Goal: Task Accomplishment & Management: Complete application form

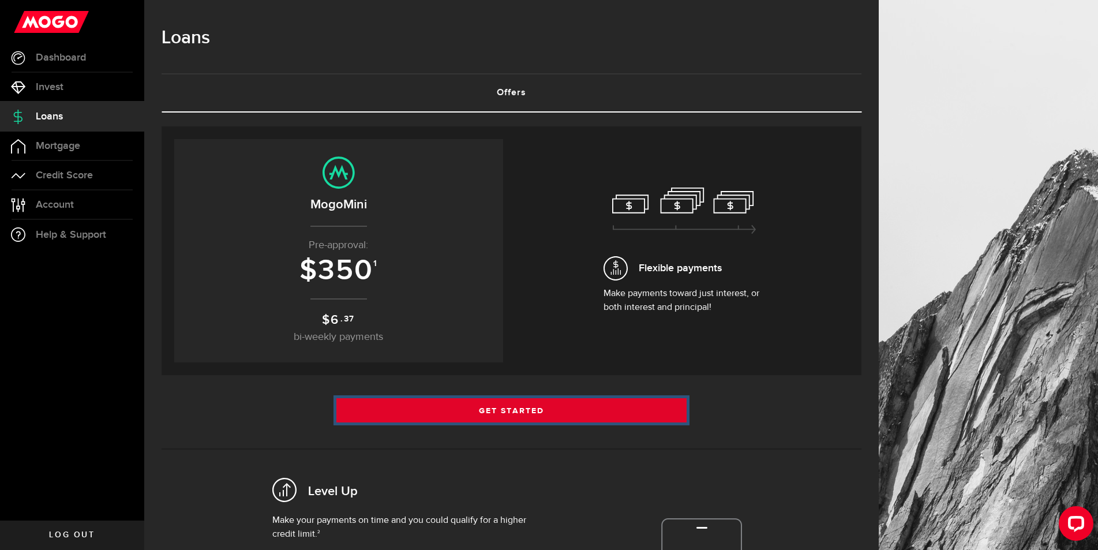
click at [512, 407] on link "Get Started" at bounding box center [511, 410] width 350 height 24
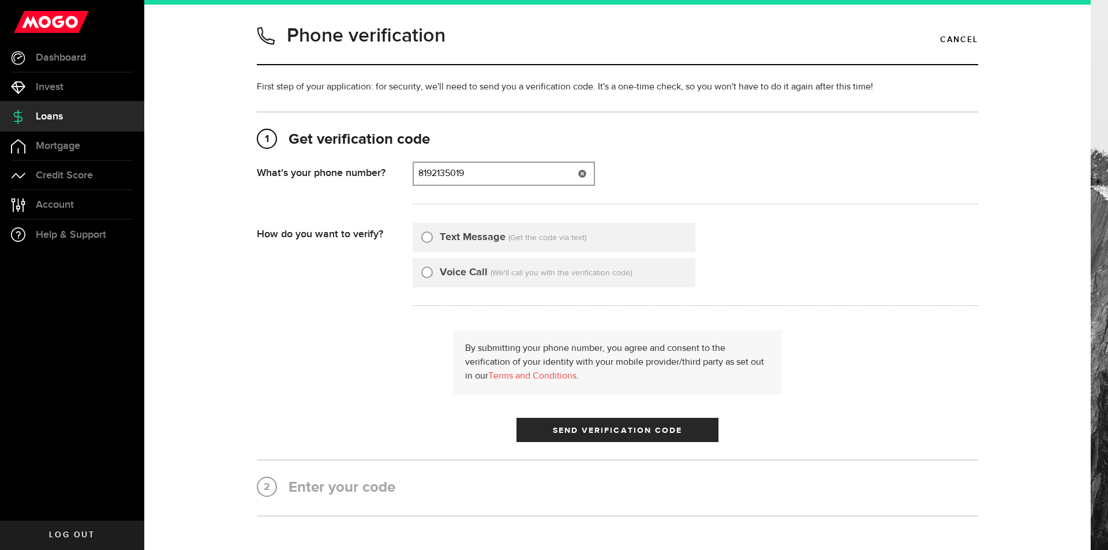
type input "8192135019"
click at [421, 237] on input "Text Message" at bounding box center [427, 236] width 12 height 12
radio input "true"
click at [627, 428] on span "Send Verification Code" at bounding box center [618, 430] width 130 height 8
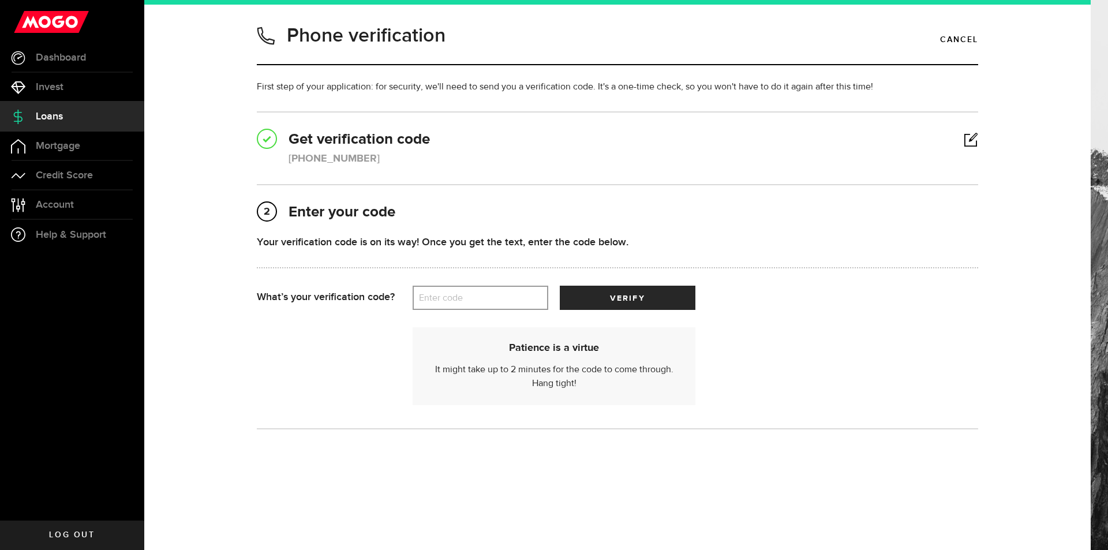
click at [434, 297] on label "Enter code" at bounding box center [481, 298] width 136 height 24
click at [434, 297] on input "Enter code" at bounding box center [481, 298] width 136 height 24
type input "85546"
click at [648, 290] on button "verify" at bounding box center [628, 298] width 136 height 24
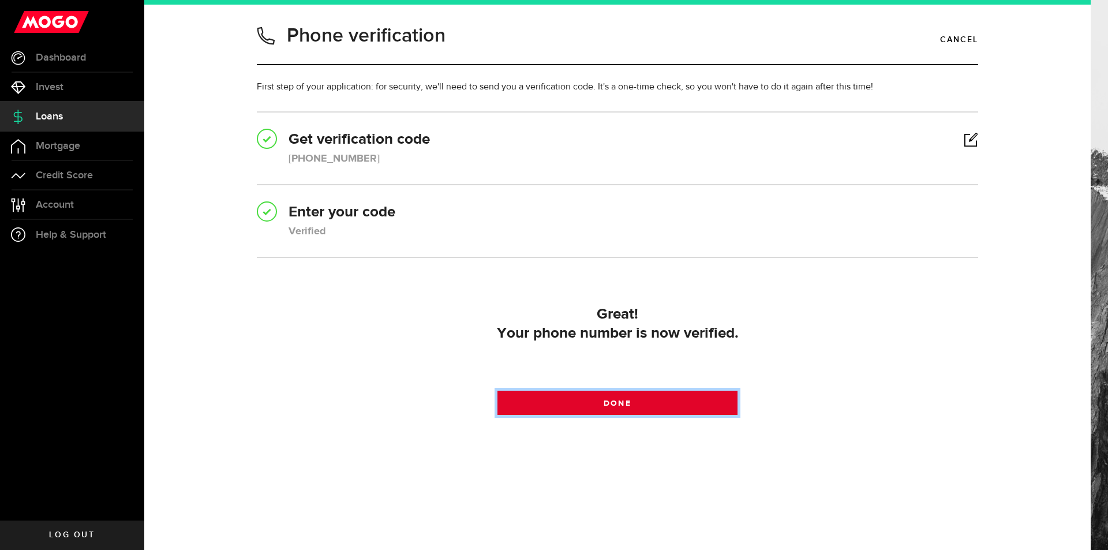
click at [629, 403] on span "Done" at bounding box center [617, 403] width 27 height 8
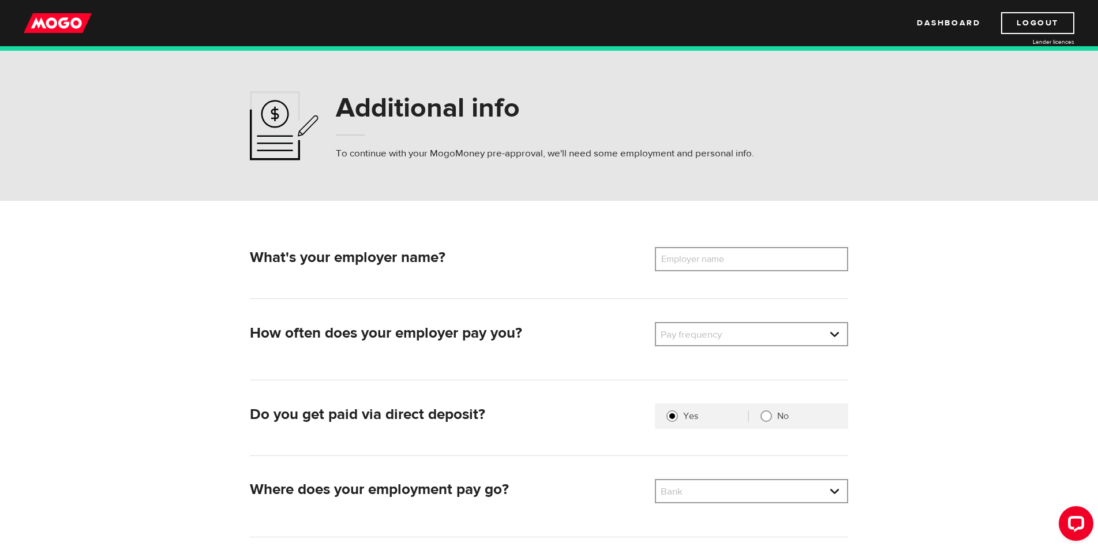
click at [729, 261] on label "Employer name" at bounding box center [701, 259] width 93 height 24
click at [729, 261] on input "Employer name" at bounding box center [751, 259] width 193 height 24
type input "canspc"
click at [834, 335] on link at bounding box center [751, 334] width 191 height 22
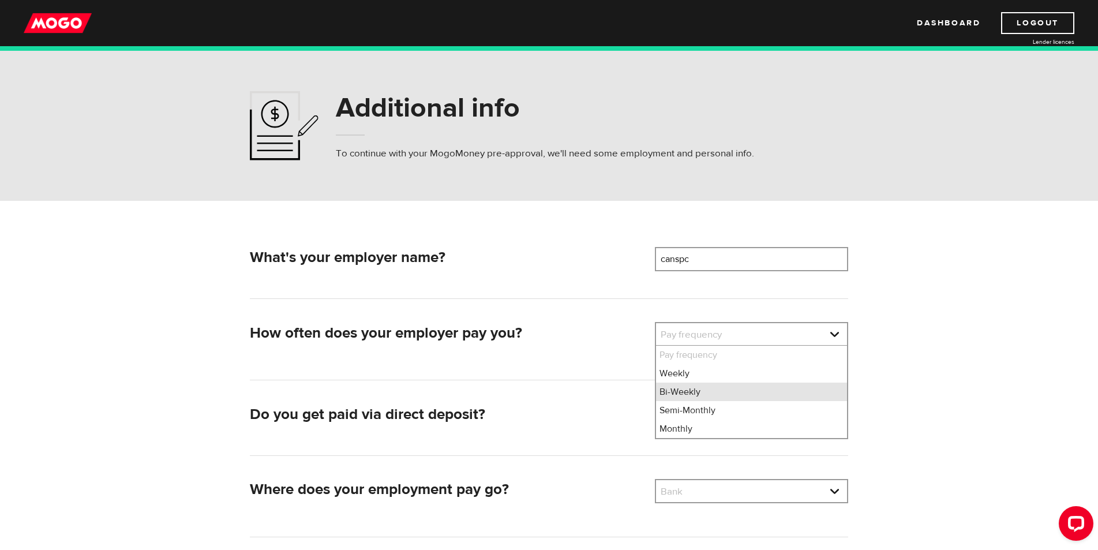
click at [700, 389] on li "Bi-Weekly" at bounding box center [751, 392] width 191 height 18
select select "2"
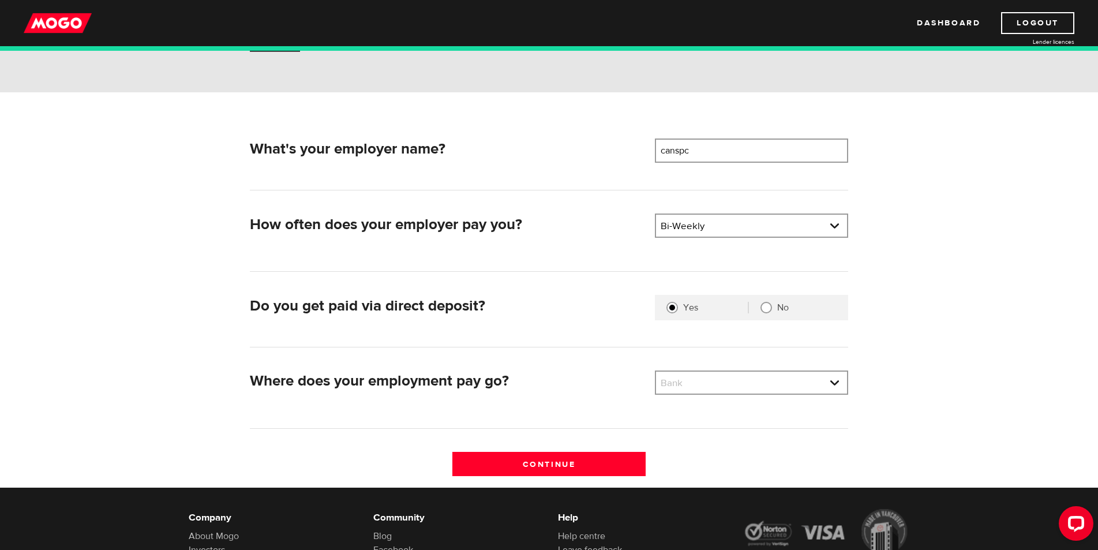
scroll to position [115, 0]
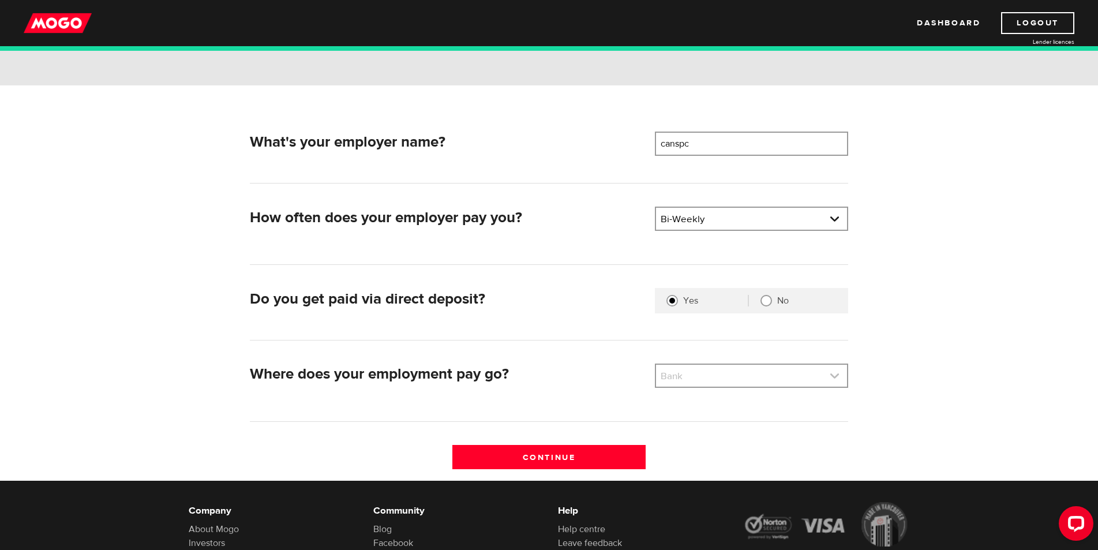
click at [836, 377] on link at bounding box center [751, 376] width 191 height 22
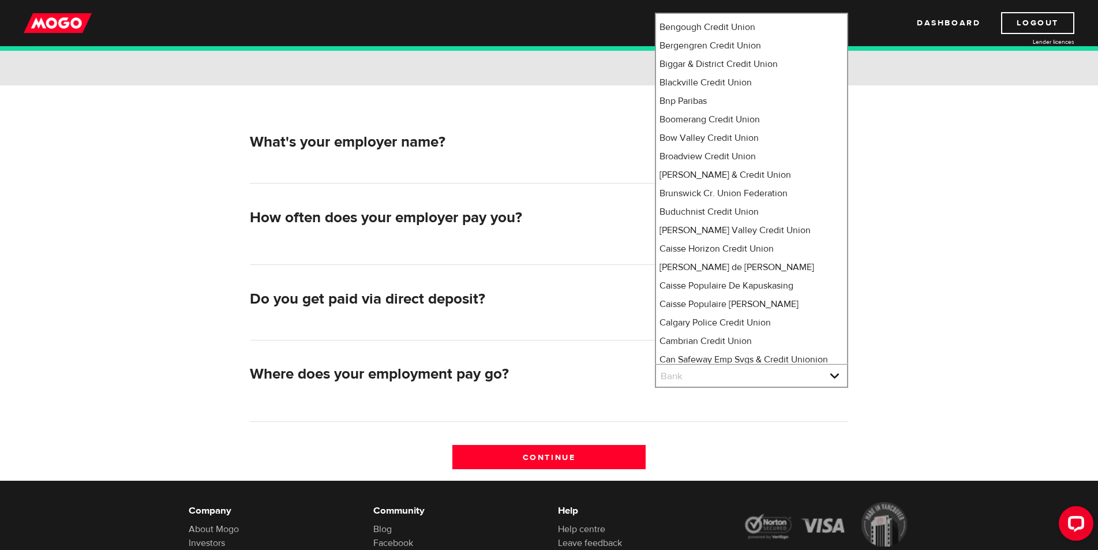
scroll to position [0, 0]
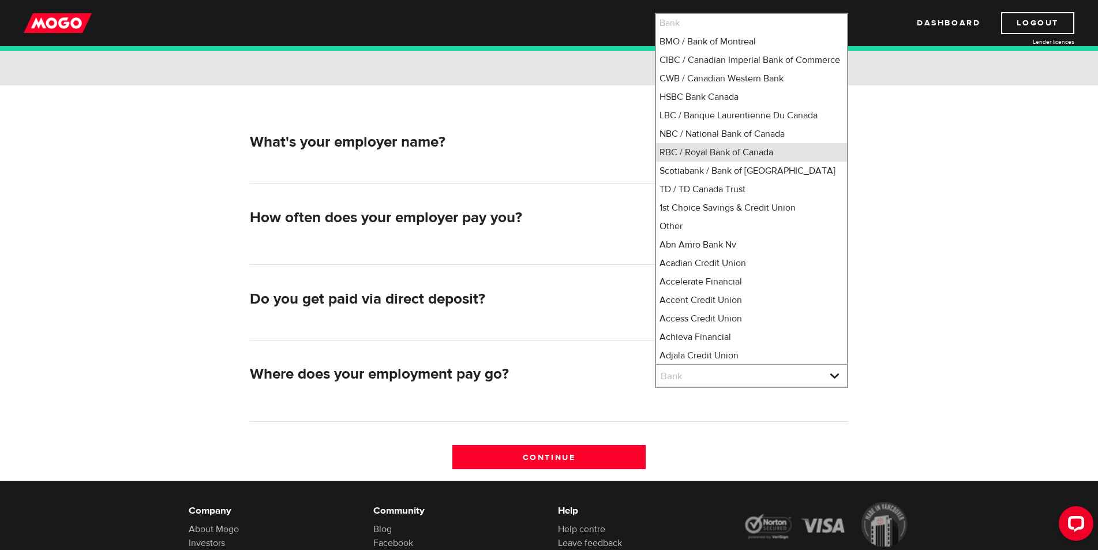
click at [691, 162] on li "RBC / Royal Bank of Canada" at bounding box center [751, 152] width 191 height 18
select select "8"
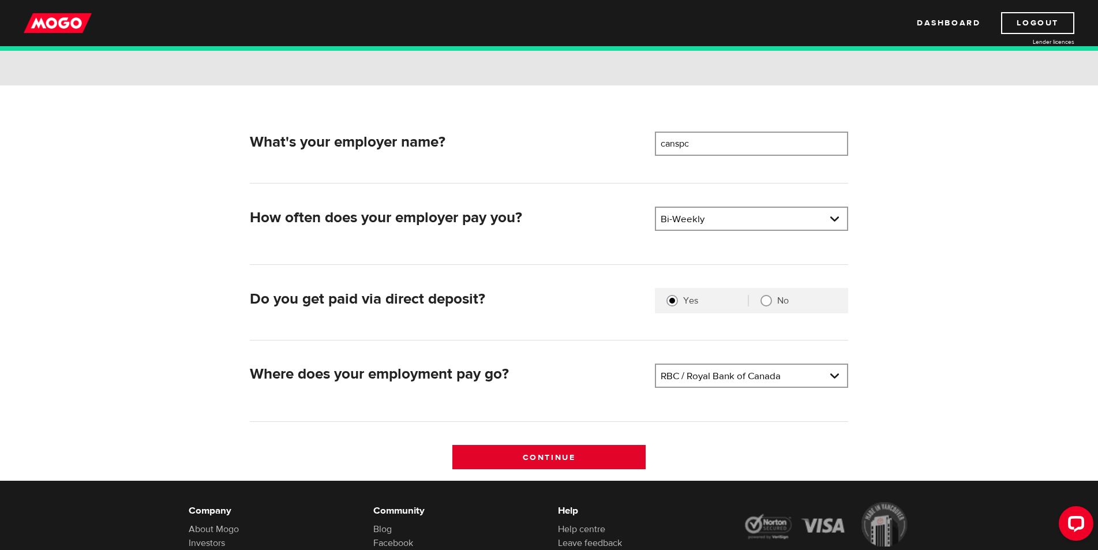
click at [575, 455] on input "Continue" at bounding box center [548, 457] width 193 height 24
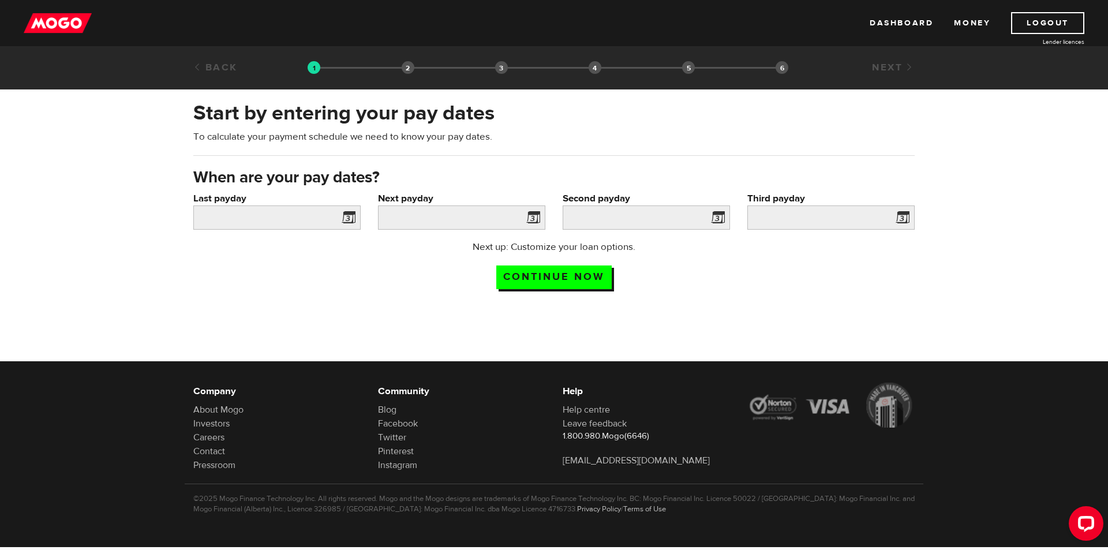
click at [348, 216] on span at bounding box center [346, 219] width 17 height 18
click at [349, 219] on span at bounding box center [346, 219] width 17 height 18
click at [353, 218] on span at bounding box center [346, 219] width 17 height 18
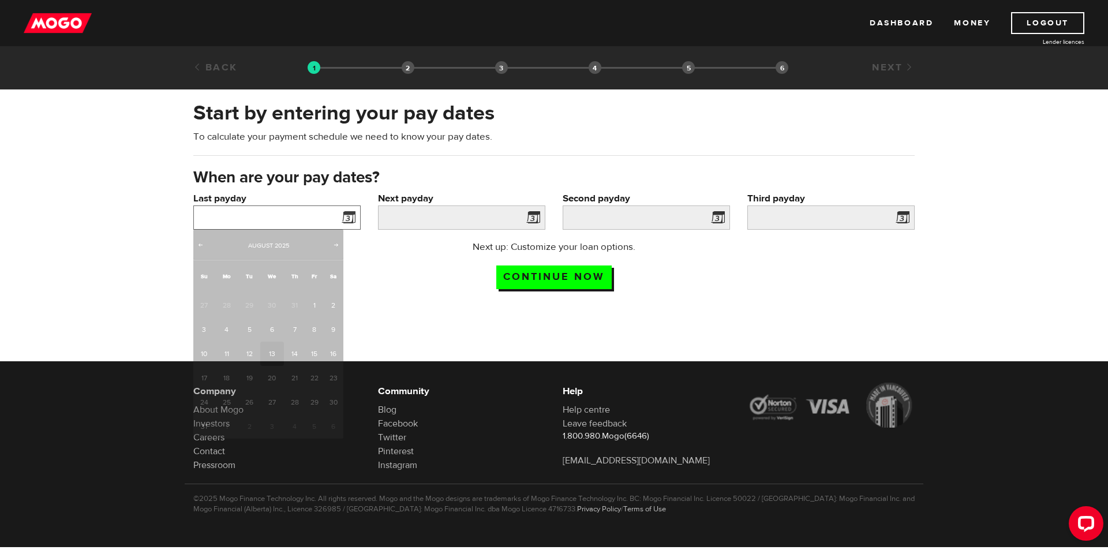
click at [277, 219] on input "Last payday" at bounding box center [276, 217] width 167 height 24
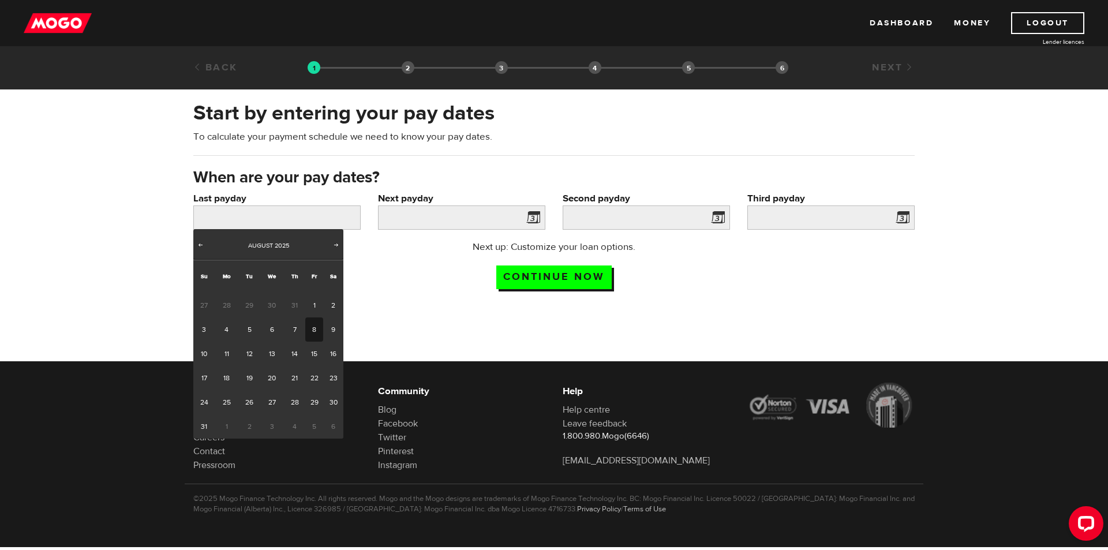
click at [312, 325] on link "8" at bounding box center [314, 329] width 18 height 24
type input "2025/08/08"
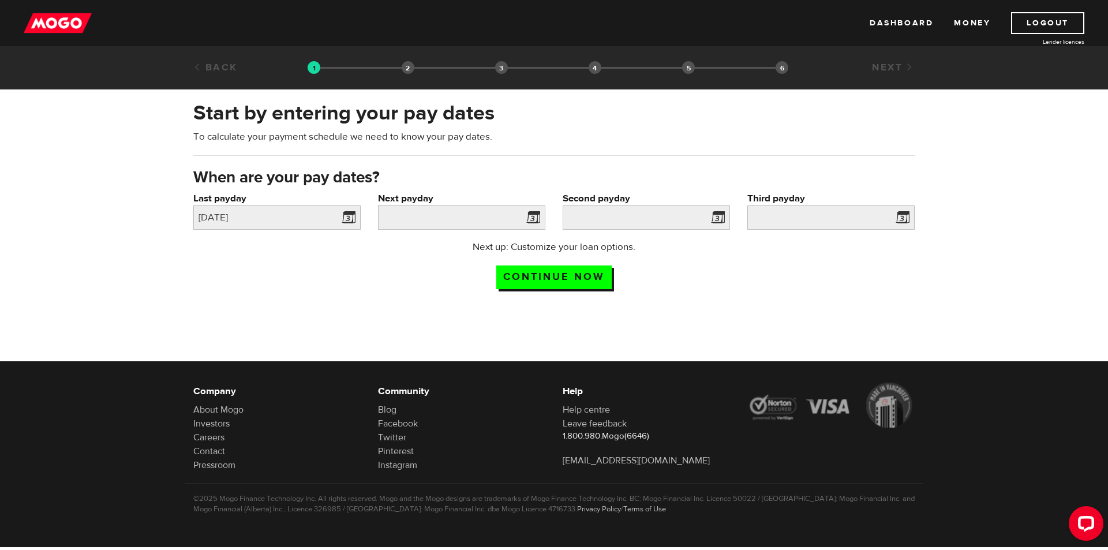
click at [532, 216] on span at bounding box center [530, 219] width 17 height 18
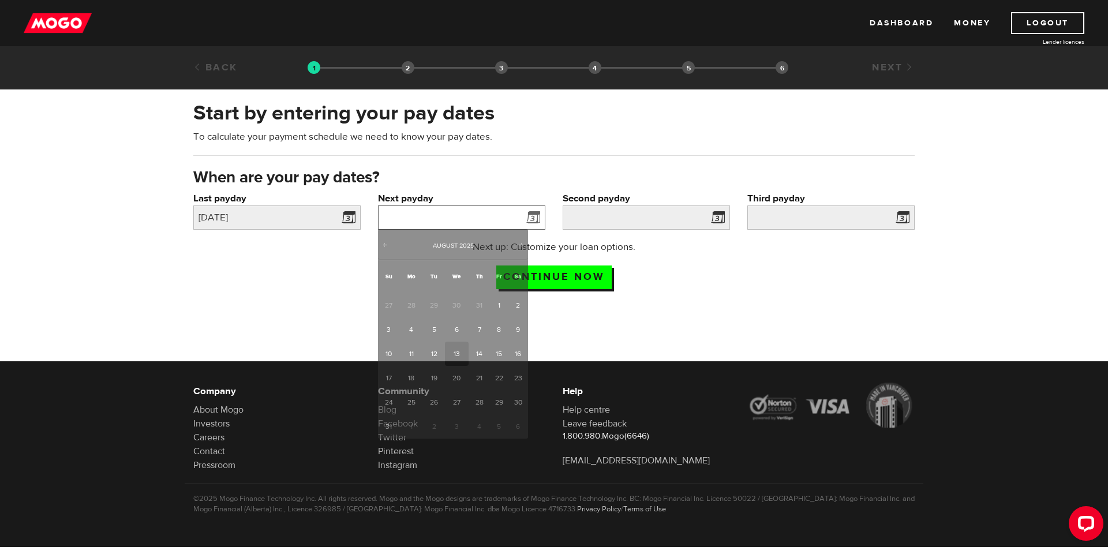
click at [483, 224] on input "Next payday" at bounding box center [461, 217] width 167 height 24
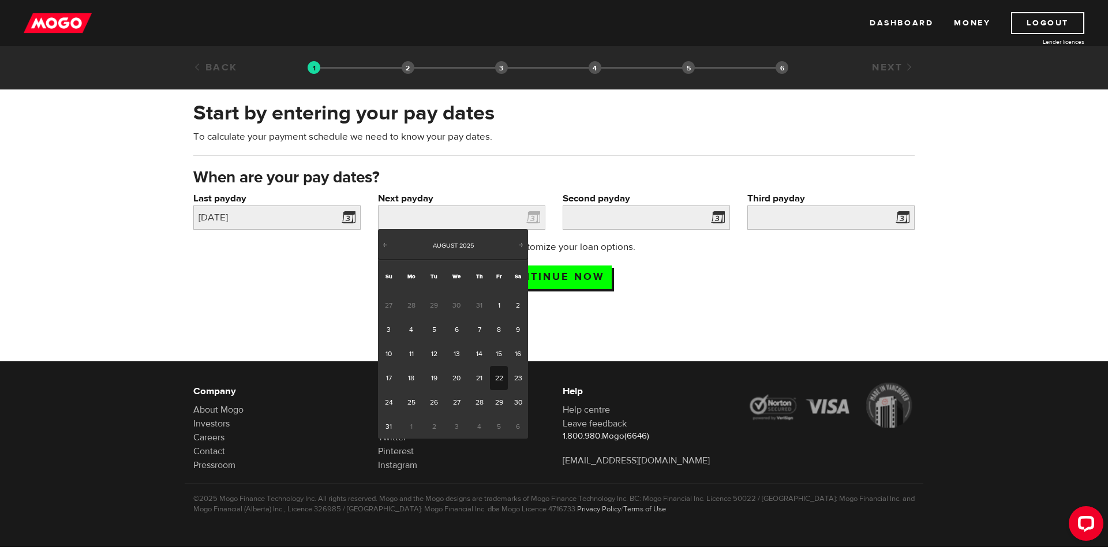
click at [500, 375] on link "22" at bounding box center [499, 378] width 18 height 24
type input "2025/08/22"
type input "2025/9/5"
type input "2025/9/19"
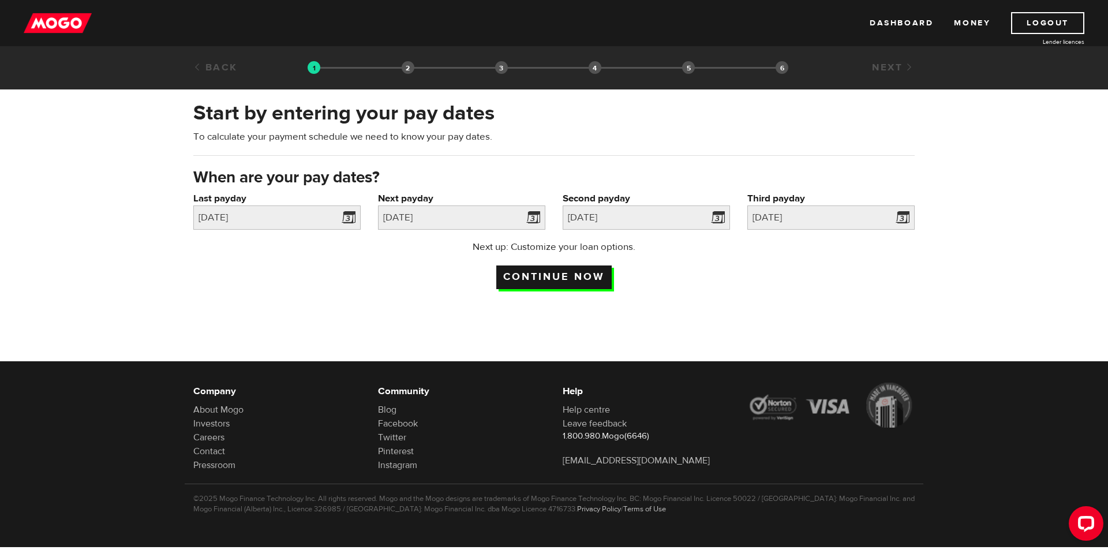
click at [572, 271] on input "Continue now" at bounding box center [553, 277] width 115 height 24
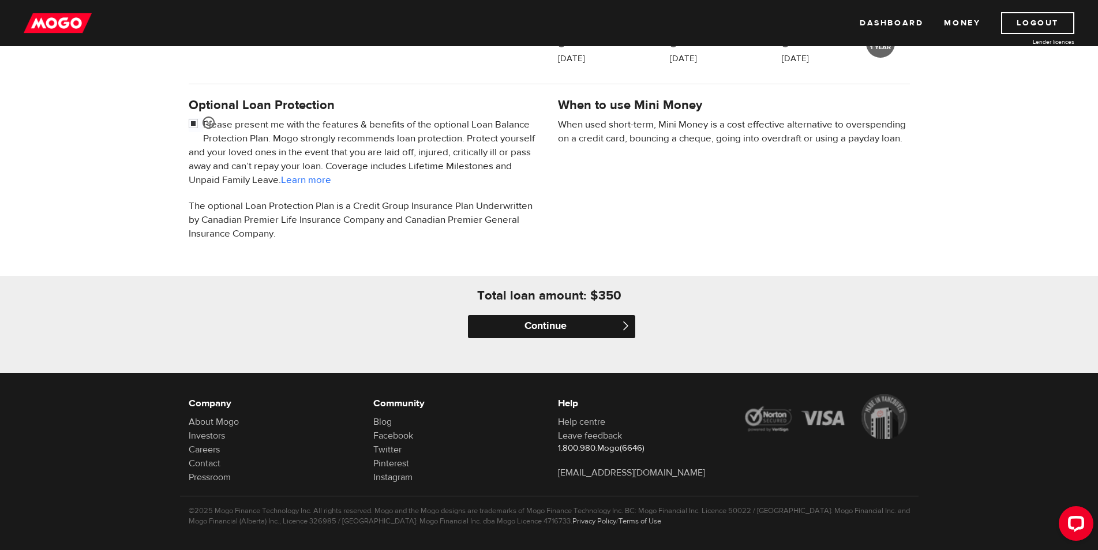
scroll to position [346, 0]
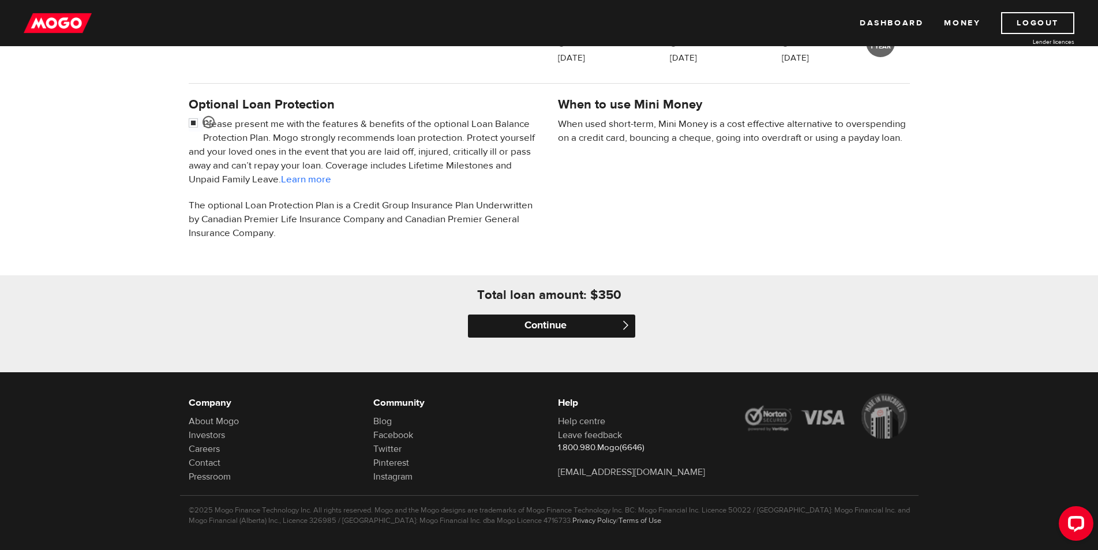
click at [555, 322] on input "Continue" at bounding box center [551, 325] width 167 height 23
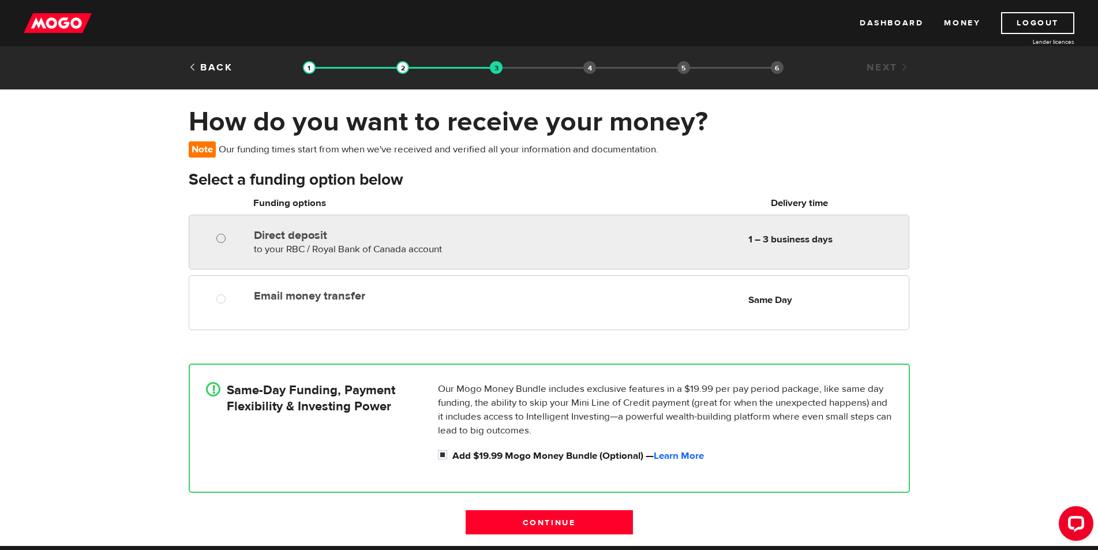
radio input "true"
click at [221, 235] on input "Direct deposit" at bounding box center [223, 240] width 14 height 14
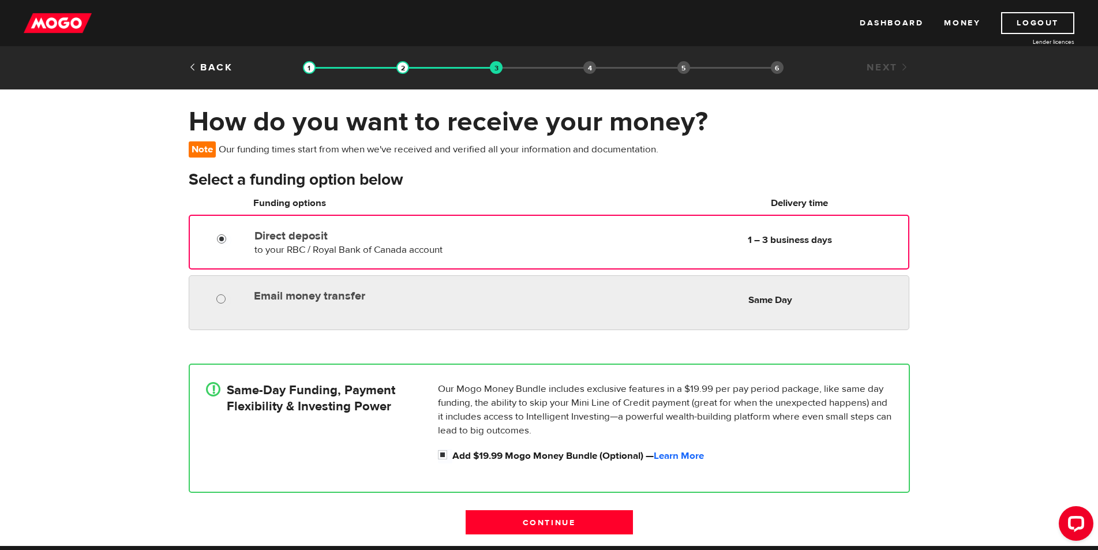
radio input "true"
click at [223, 298] on input "Email money transfer" at bounding box center [223, 300] width 14 height 14
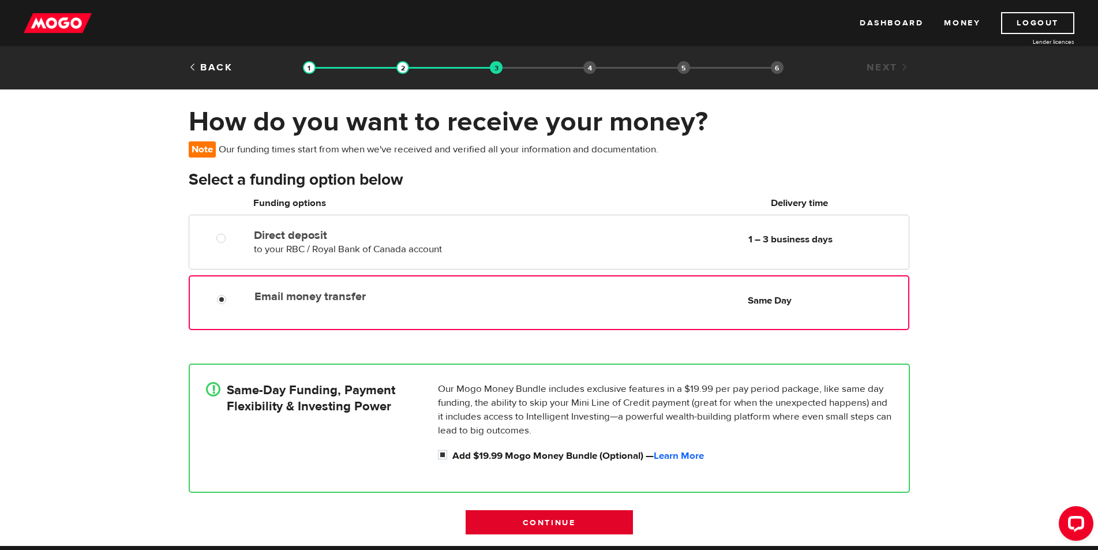
click at [569, 520] on input "Continue" at bounding box center [549, 522] width 167 height 24
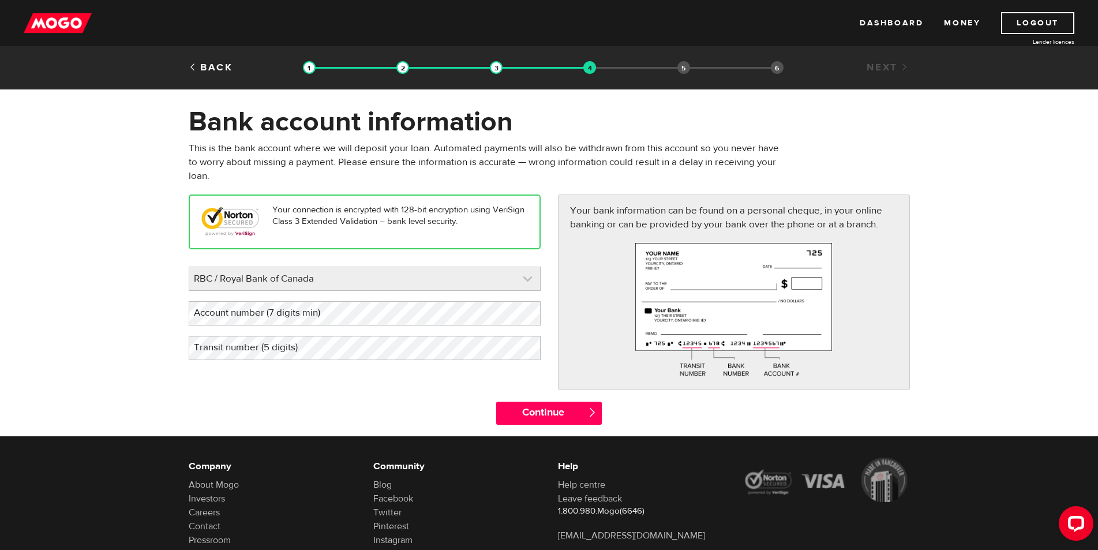
click at [309, 280] on link at bounding box center [364, 278] width 351 height 23
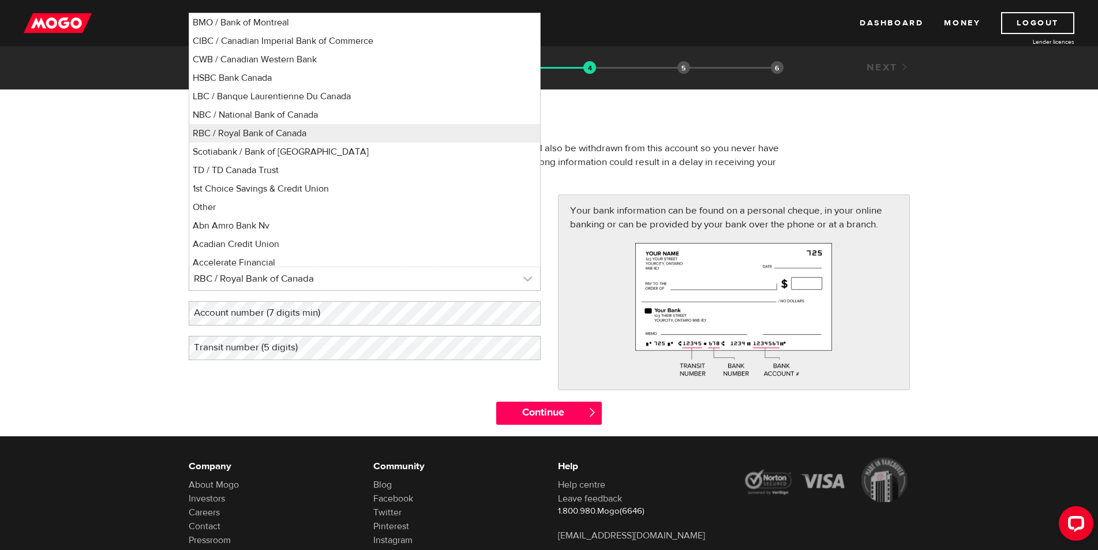
click at [339, 278] on link at bounding box center [364, 278] width 351 height 23
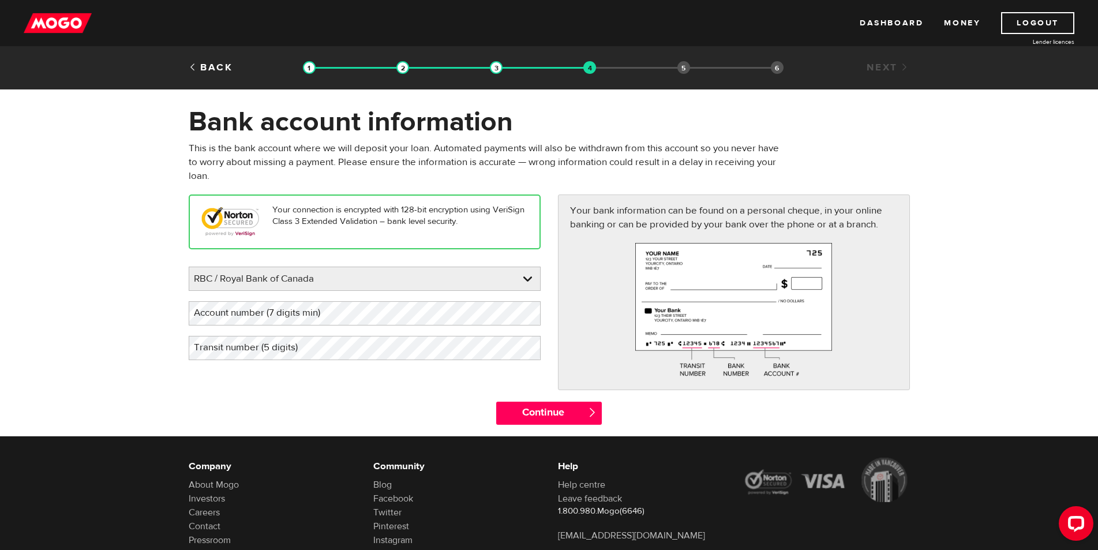
click at [311, 316] on label "Account number (7 digits min)" at bounding box center [266, 313] width 155 height 24
click at [238, 314] on label "Account number (7 digits min)" at bounding box center [266, 313] width 155 height 24
click at [283, 348] on label "Transit number (5 digits)" at bounding box center [255, 348] width 133 height 24
click at [564, 412] on input "Continue" at bounding box center [549, 413] width 106 height 23
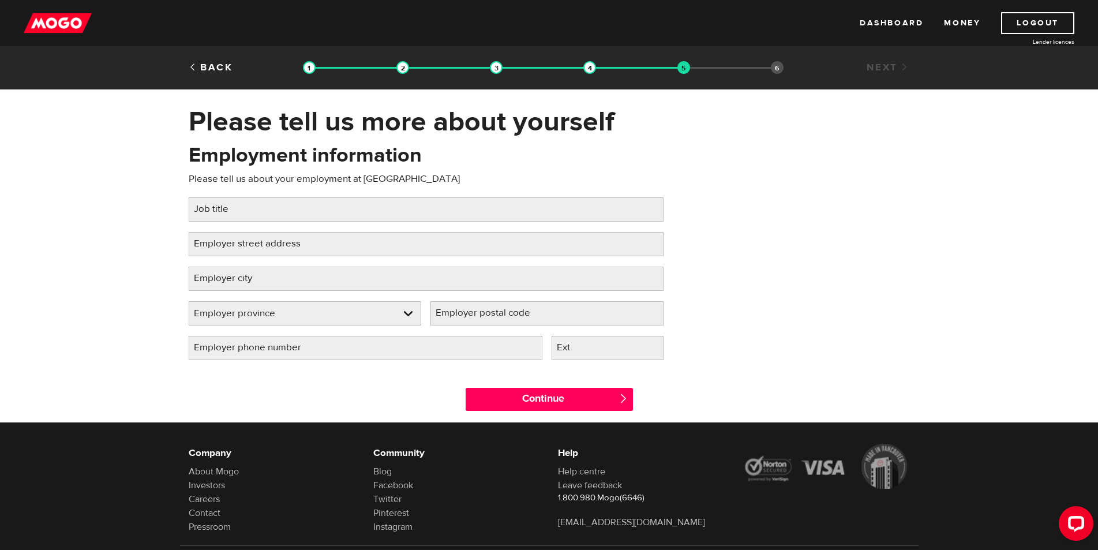
click at [242, 211] on label "Job title" at bounding box center [220, 209] width 63 height 24
click at [242, 211] on input "Job title" at bounding box center [426, 209] width 475 height 24
type input "superintendent"
click at [256, 254] on label "Employer street address" at bounding box center [257, 244] width 136 height 24
click at [256, 254] on input "Employer street address" at bounding box center [426, 244] width 475 height 24
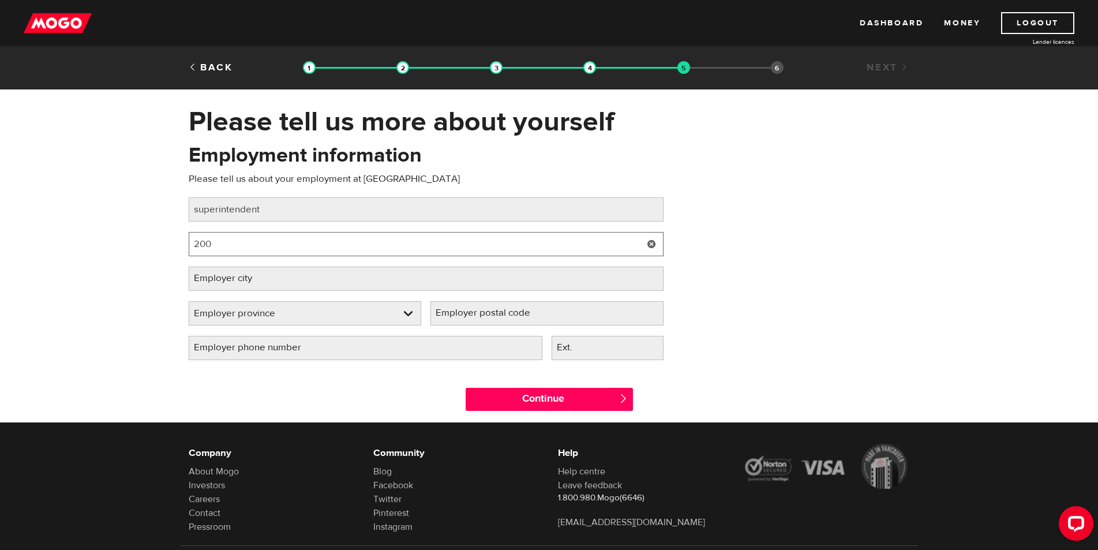
type input "200 Besserer Street"
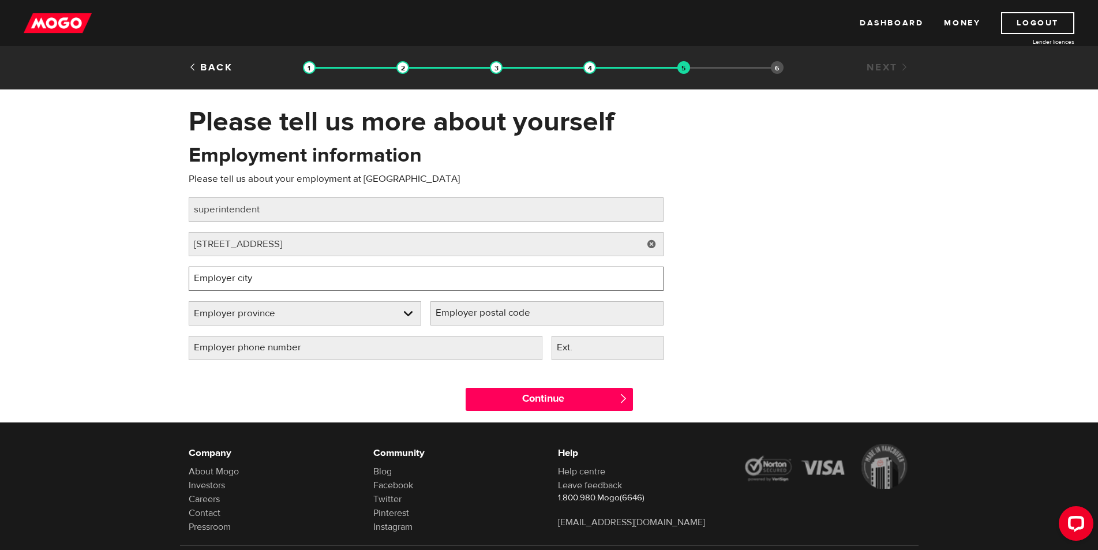
type input "Ottawa"
select select "ON"
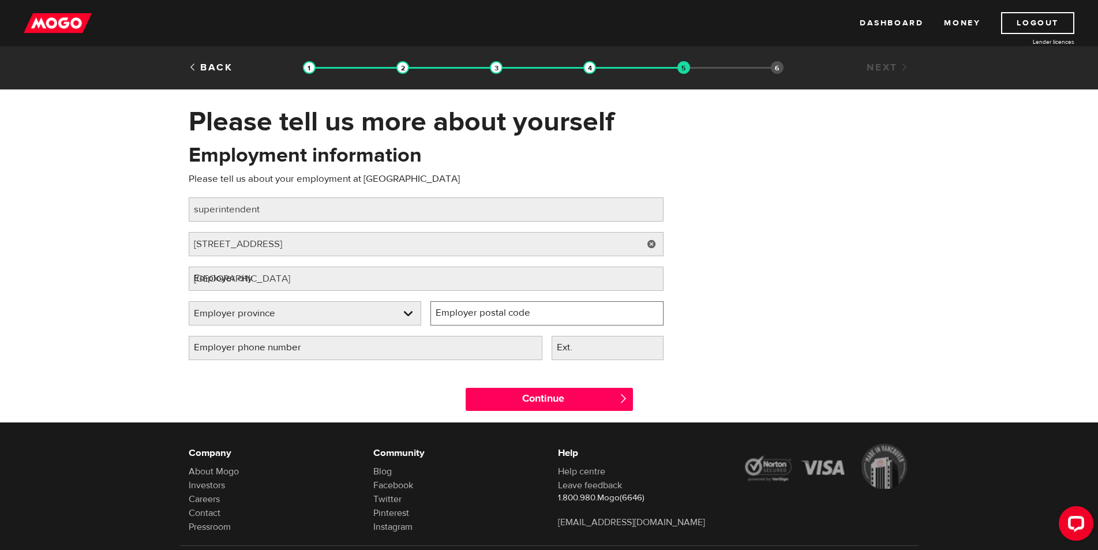
type input "K1N 0A7"
type input "(819) 213-5019"
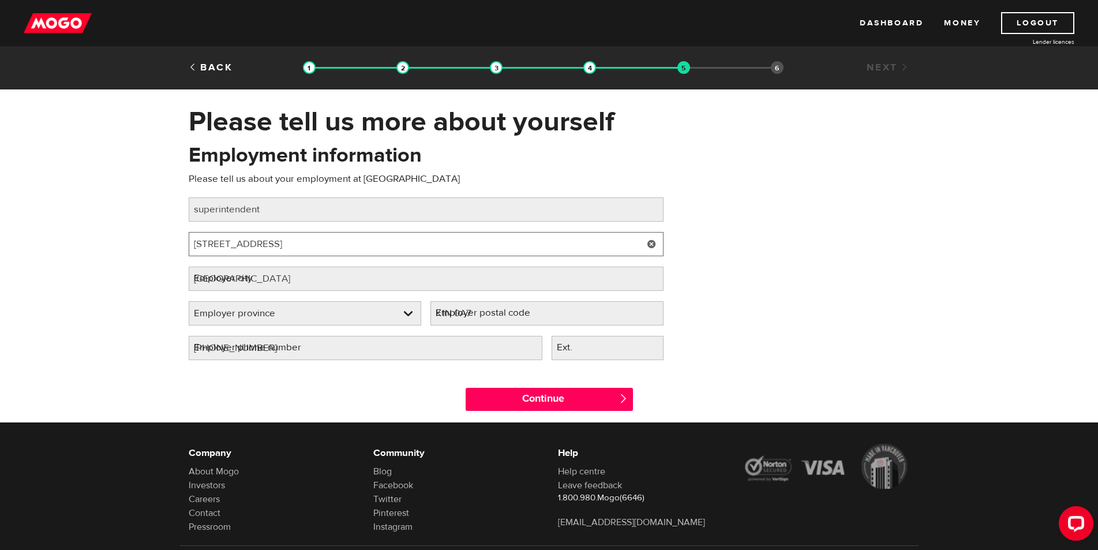
select select "ON"
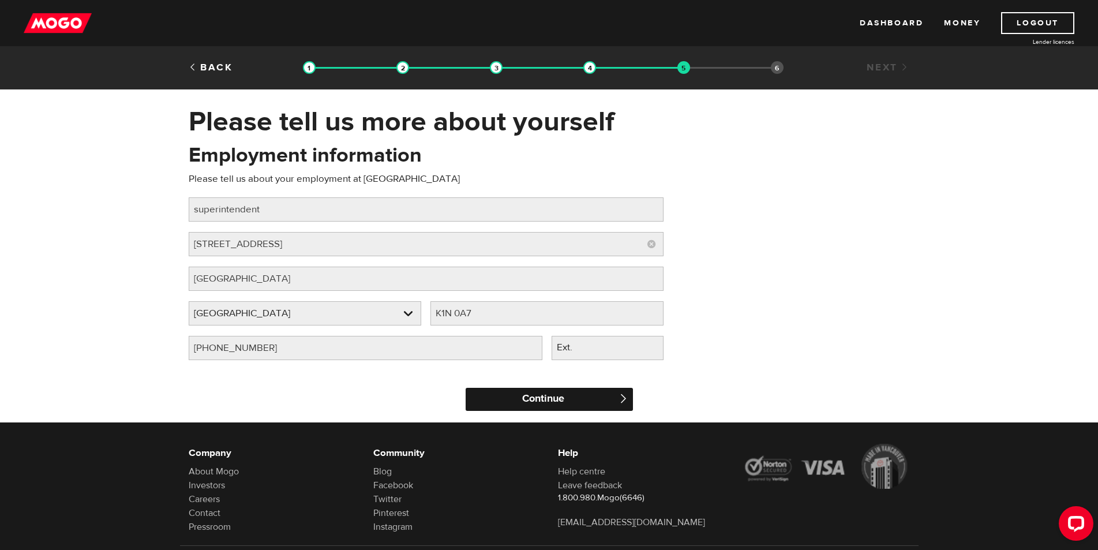
click at [570, 393] on input "Continue" at bounding box center [549, 399] width 167 height 23
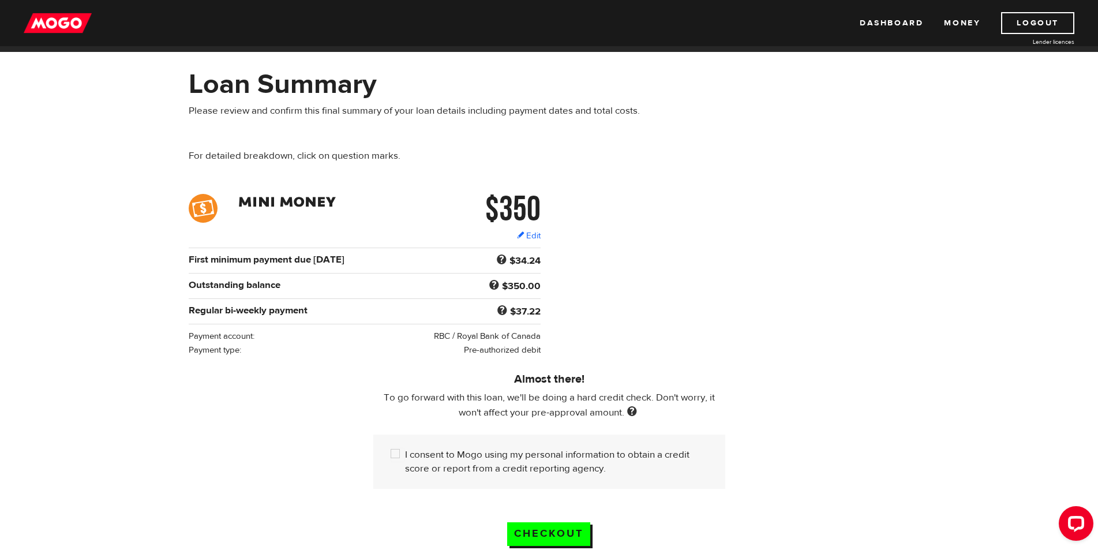
scroll to position [58, 0]
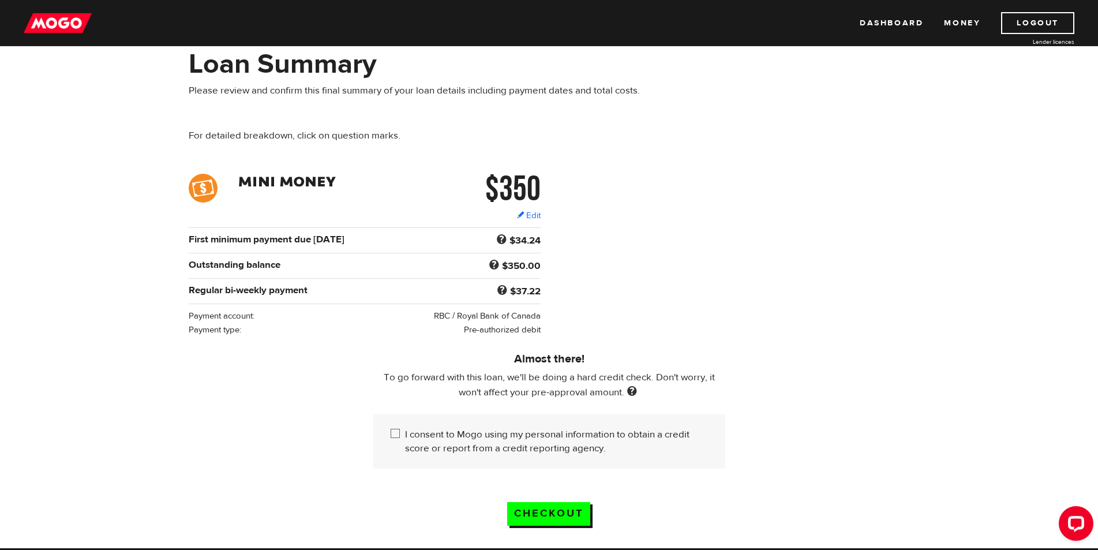
click at [395, 428] on input "I consent to Mogo using my personal information to obtain a credit score or rep…" at bounding box center [398, 435] width 14 height 14
checkbox input "true"
click at [538, 505] on input "Checkout" at bounding box center [548, 514] width 83 height 24
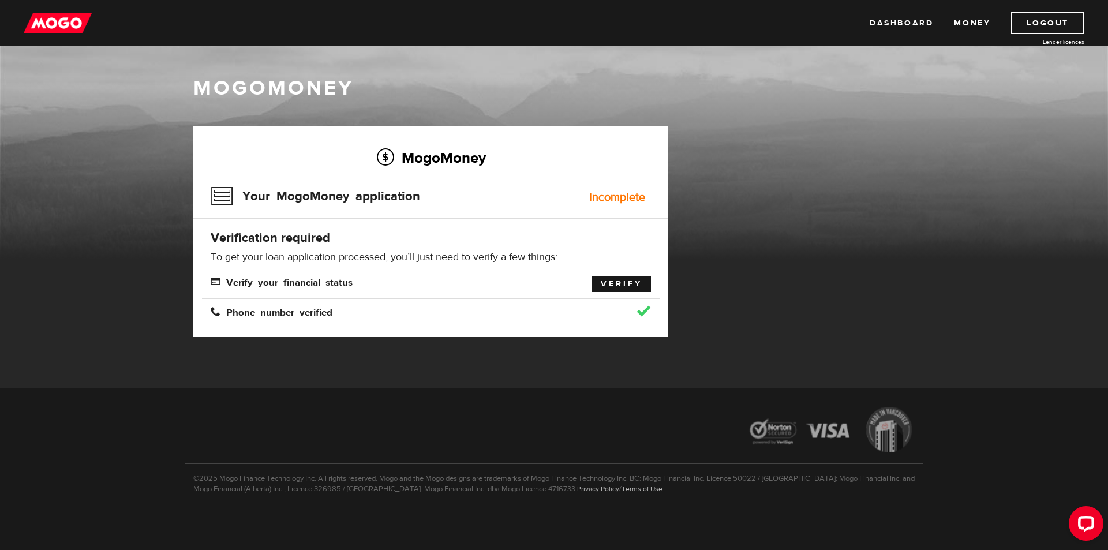
click at [610, 283] on link "Verify" at bounding box center [621, 284] width 59 height 16
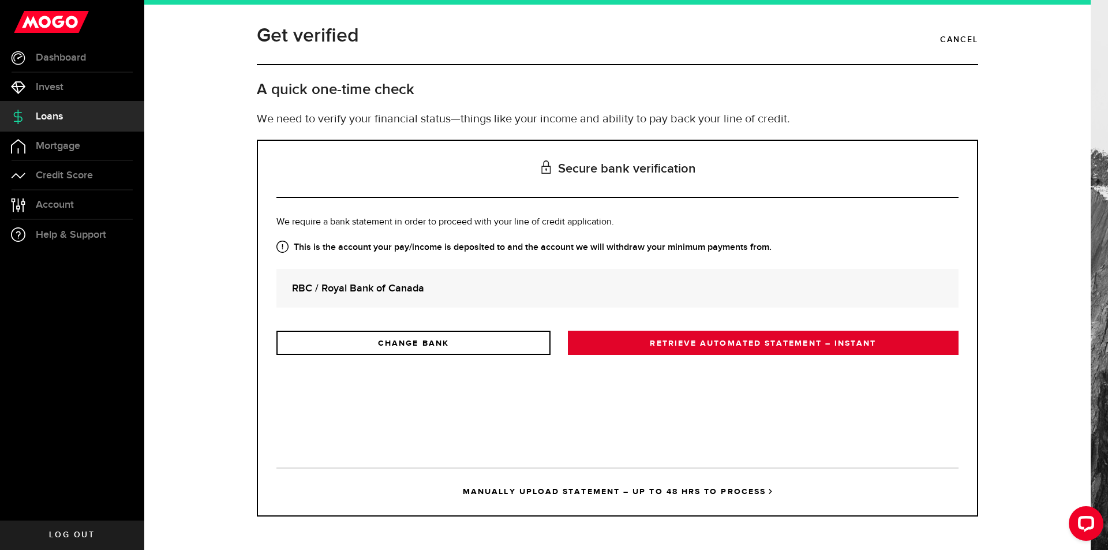
click at [732, 344] on link "RETRIEVE AUTOMATED STATEMENT – INSTANT" at bounding box center [763, 343] width 391 height 24
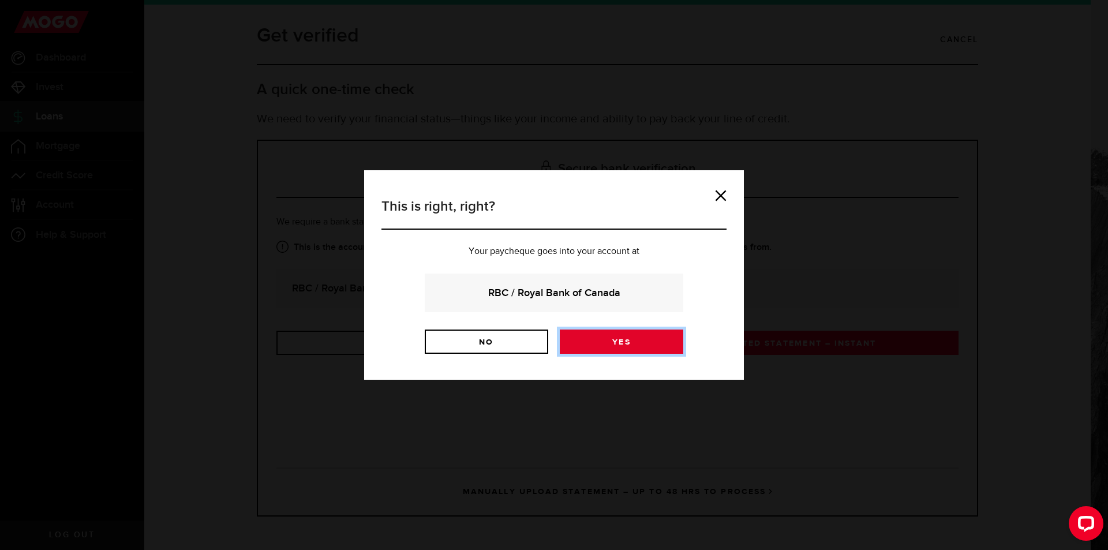
click at [617, 338] on link "Yes" at bounding box center [621, 341] width 123 height 24
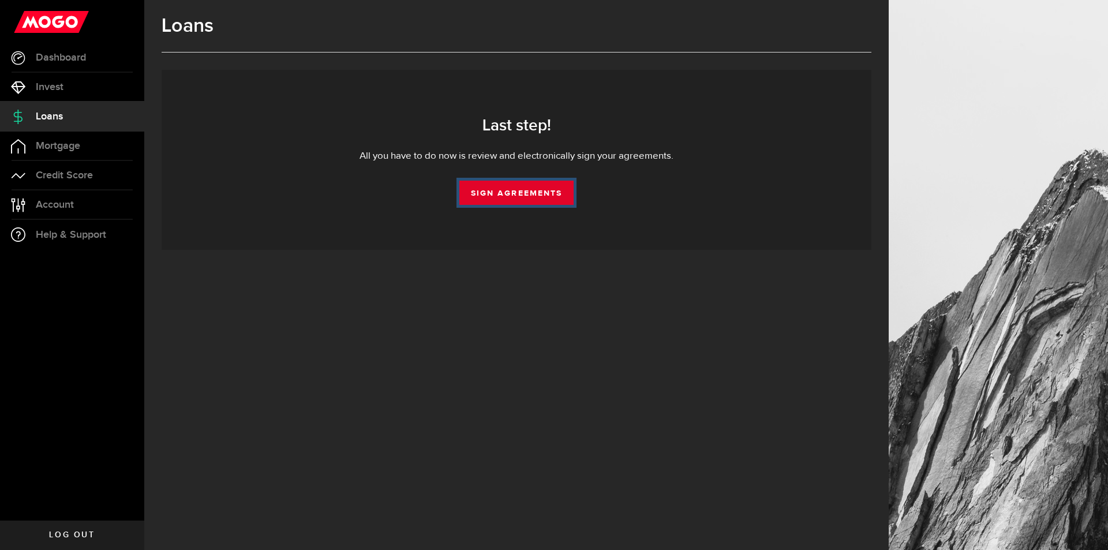
click at [527, 188] on link "Sign Agreements" at bounding box center [516, 193] width 114 height 24
